Goal: Task Accomplishment & Management: Use online tool/utility

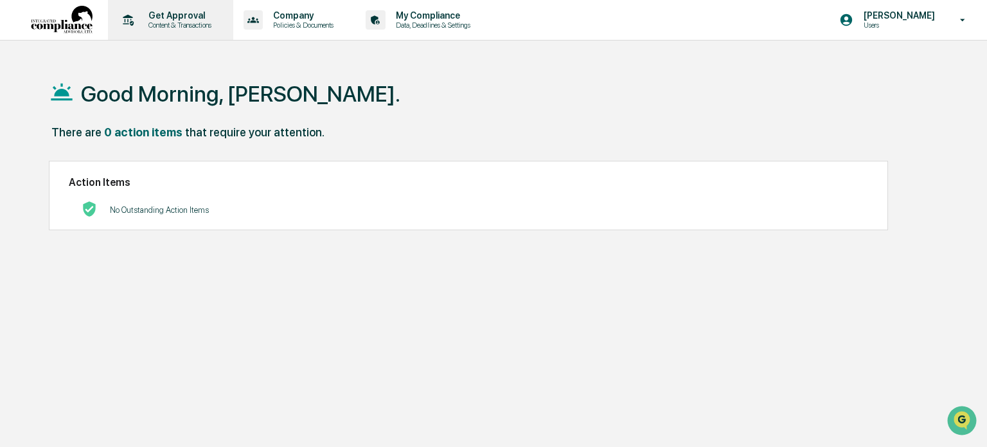
click at [198, 19] on p "Get Approval" at bounding box center [178, 15] width 80 height 10
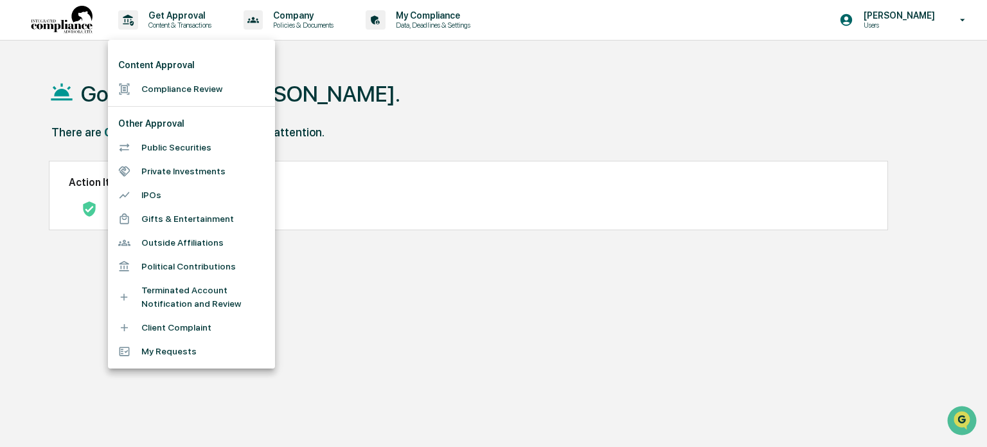
click at [194, 85] on li "Compliance Review" at bounding box center [191, 89] width 167 height 24
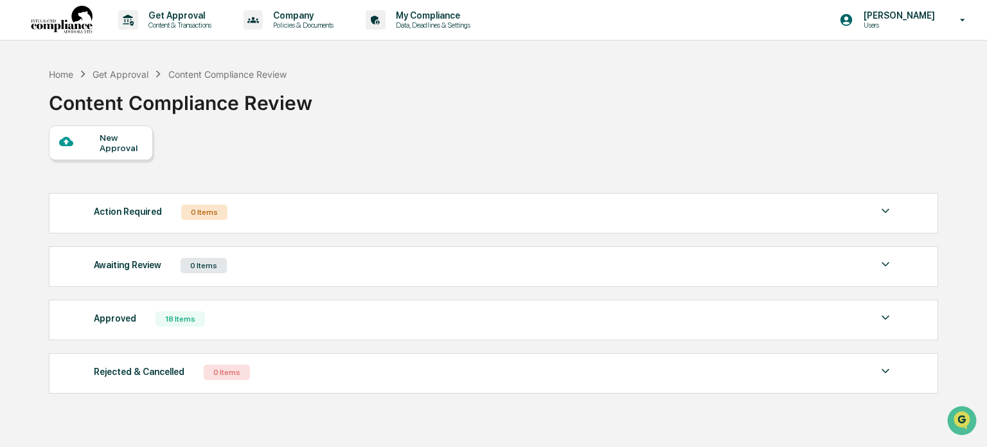
click at [269, 325] on div "Approved 18 Items" at bounding box center [493, 319] width 799 height 18
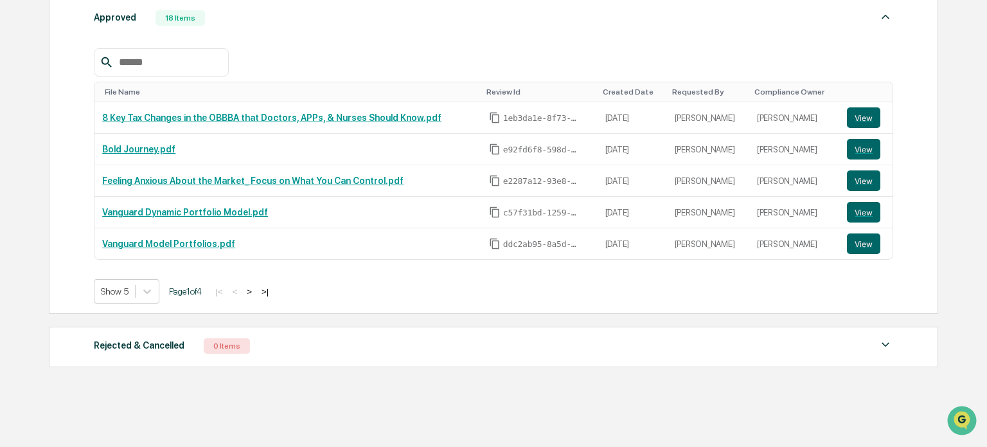
scroll to position [299, 0]
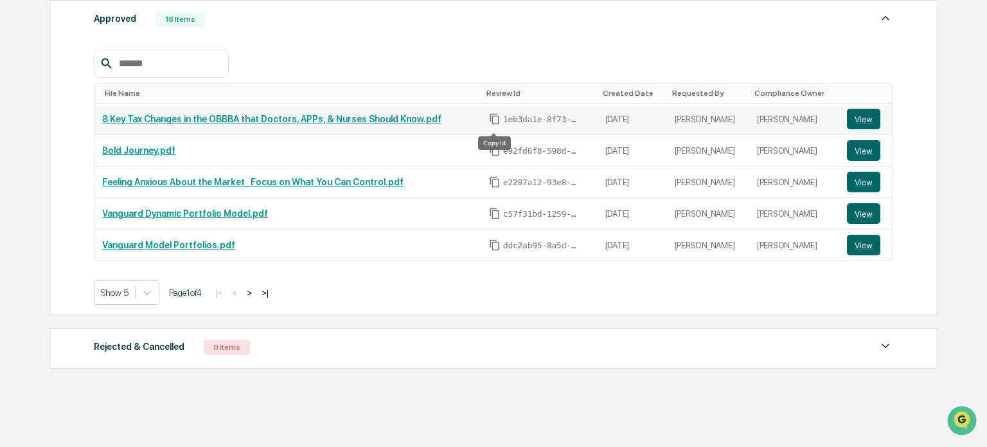
click at [492, 121] on icon "Copy Id" at bounding box center [495, 119] width 12 height 12
click at [39, 242] on div "Home Get Approval Content Compliance Review Content Compliance Review New Appro…" at bounding box center [493, 113] width 927 height 702
click at [153, 214] on link "Vanguard Dynamic Portfolio Model.pdf" at bounding box center [185, 213] width 166 height 10
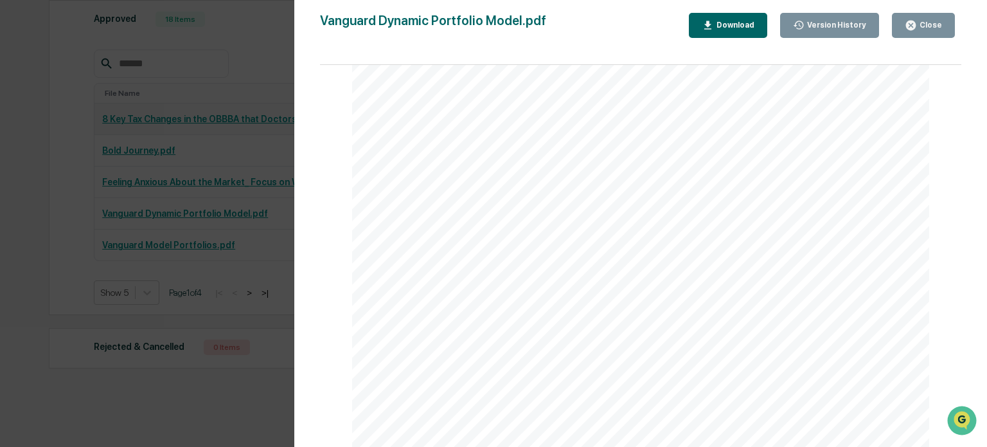
scroll to position [5916, 0]
click at [923, 26] on div "Close" at bounding box center [929, 25] width 25 height 9
